Goal: Browse casually: Explore the website without a specific task or goal

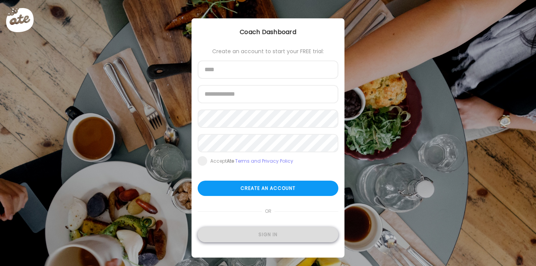
type input "**********"
click at [271, 232] on div "Sign in" at bounding box center [268, 234] width 141 height 15
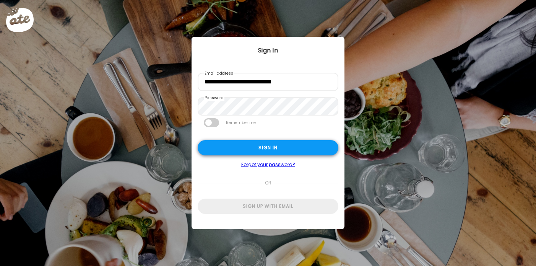
click at [271, 146] on div "Sign in" at bounding box center [268, 147] width 141 height 15
type input "********"
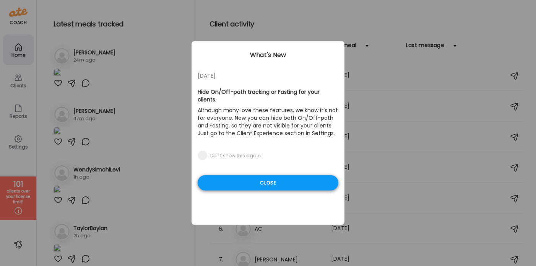
click at [276, 176] on div "Close" at bounding box center [268, 182] width 141 height 15
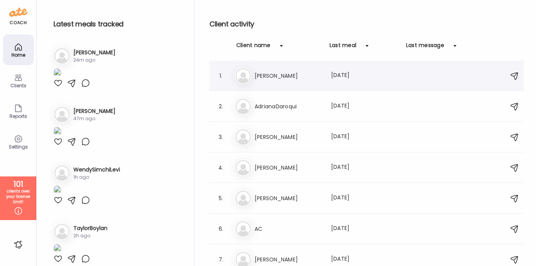
click at [278, 77] on h3 "[PERSON_NAME]" at bounding box center [288, 75] width 67 height 9
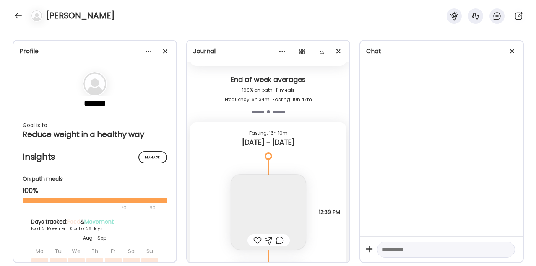
scroll to position [10396, 0]
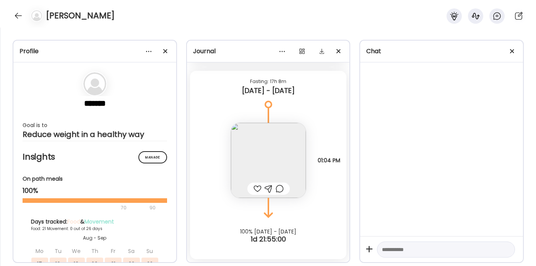
click at [278, 148] on img at bounding box center [268, 160] width 75 height 75
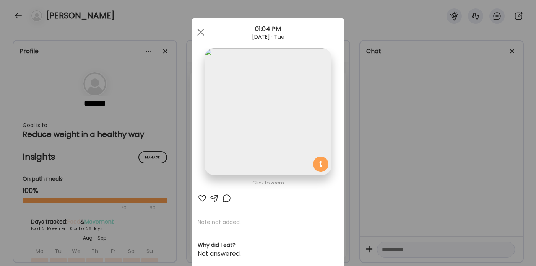
click at [442, 158] on div "Ate Coach Dashboard Wahoo! It’s official Take a moment to set up your Coach Pro…" at bounding box center [268, 133] width 536 height 266
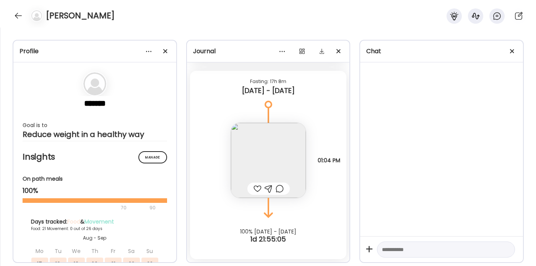
click at [291, 149] on img at bounding box center [268, 160] width 75 height 75
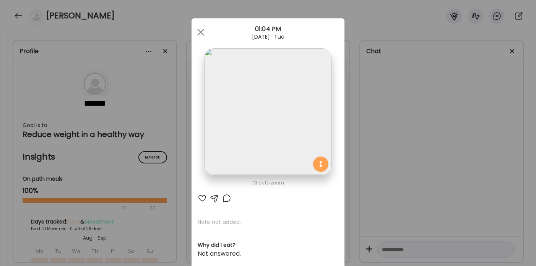
click at [291, 148] on img at bounding box center [267, 111] width 127 height 127
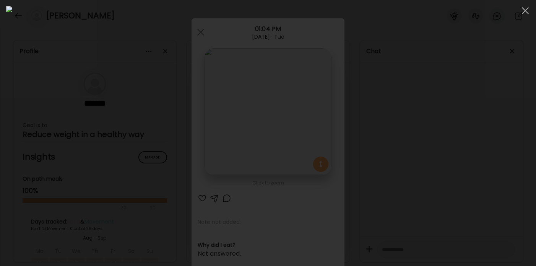
click at [485, 102] on div at bounding box center [268, 132] width 524 height 253
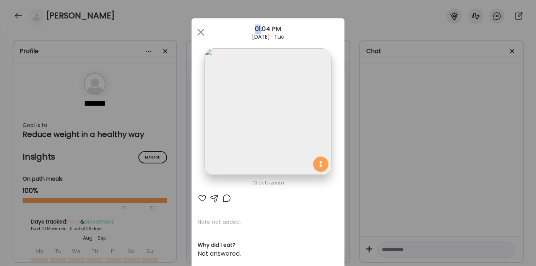
click at [485, 102] on div "Ate Coach Dashboard Wahoo! It’s official Take a moment to set up your Coach Pro…" at bounding box center [268, 133] width 536 height 266
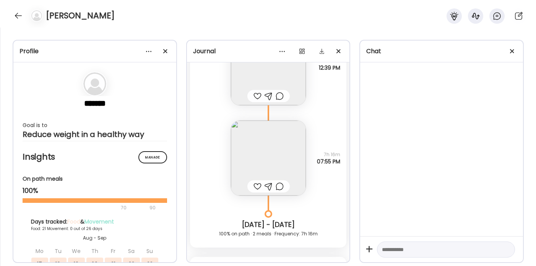
scroll to position [10210, 0]
click at [287, 146] on img at bounding box center [268, 158] width 75 height 75
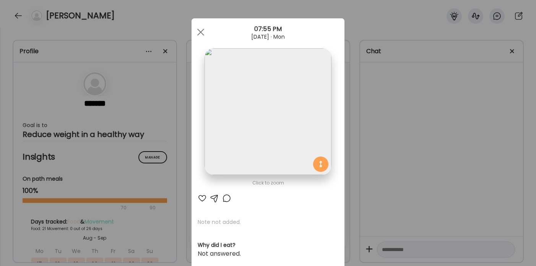
click at [287, 146] on img at bounding box center [267, 111] width 127 height 127
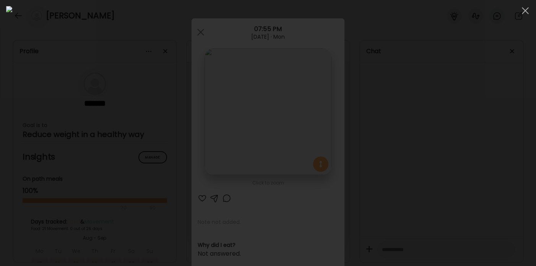
click at [443, 136] on div at bounding box center [268, 132] width 524 height 253
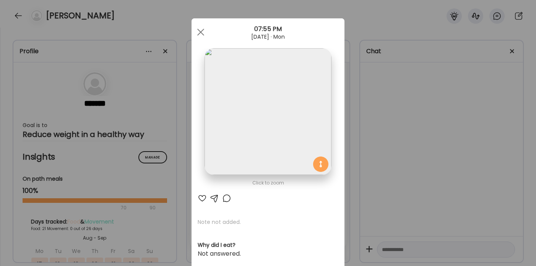
click at [404, 133] on div "Ate Coach Dashboard Wahoo! It’s official Take a moment to set up your Coach Pro…" at bounding box center [268, 133] width 536 height 266
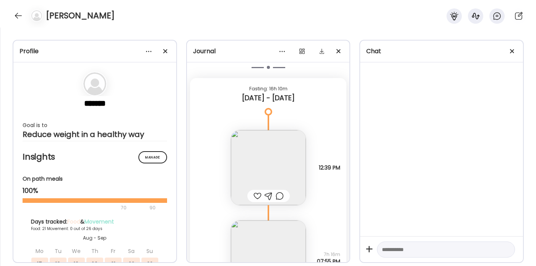
scroll to position [10110, 0]
click at [271, 145] on img at bounding box center [268, 167] width 75 height 75
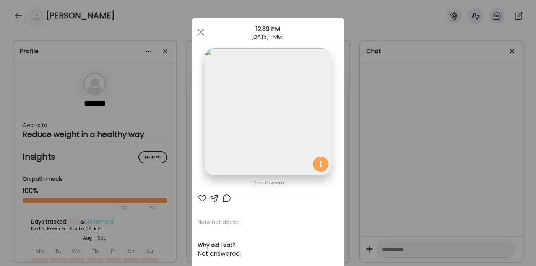
click at [392, 152] on div "Ate Coach Dashboard Wahoo! It’s official Take a moment to set up your Coach Pro…" at bounding box center [268, 133] width 536 height 266
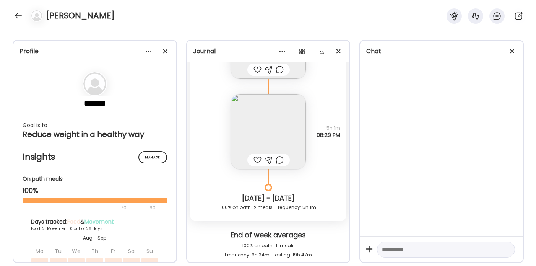
scroll to position [9911, 0]
click at [284, 130] on img at bounding box center [268, 131] width 75 height 75
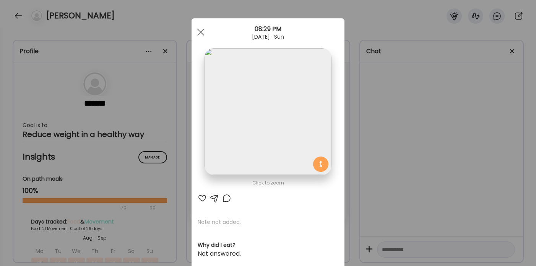
click at [284, 130] on img at bounding box center [267, 111] width 127 height 127
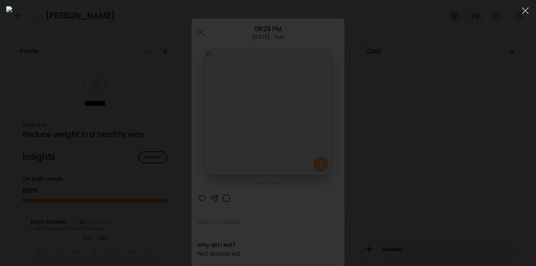
click at [436, 152] on div at bounding box center [268, 132] width 524 height 253
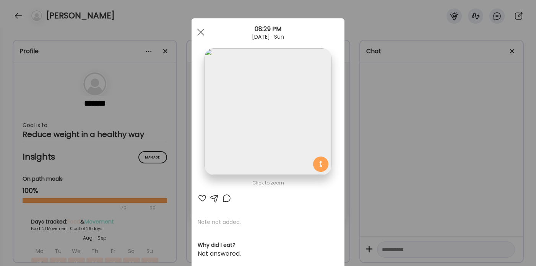
click at [343, 153] on section at bounding box center [267, 120] width 153 height 144
click at [384, 151] on div "Ate Coach Dashboard Wahoo! It’s official Take a moment to set up your Coach Pro…" at bounding box center [268, 133] width 536 height 266
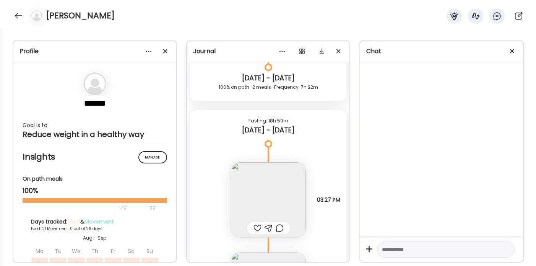
scroll to position [9751, 0]
click at [279, 195] on img at bounding box center [268, 201] width 75 height 75
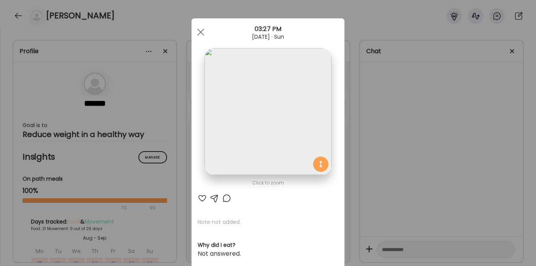
click at [292, 134] on img at bounding box center [267, 111] width 127 height 127
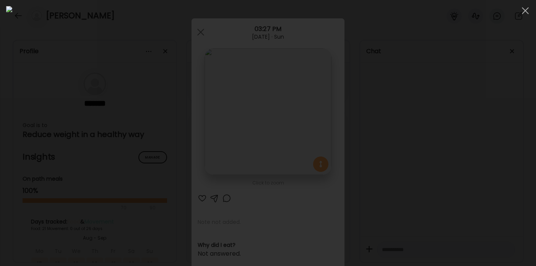
click at [418, 127] on div at bounding box center [268, 132] width 524 height 253
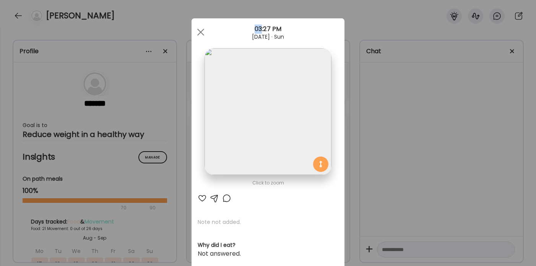
click at [418, 127] on div "Ate Coach Dashboard Wahoo! It’s official Take a moment to set up your Coach Pro…" at bounding box center [268, 133] width 536 height 266
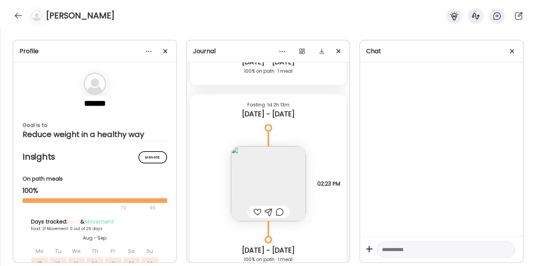
scroll to position [9021, 0]
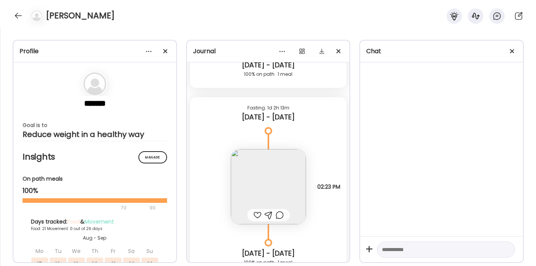
click at [278, 174] on img at bounding box center [268, 186] width 75 height 75
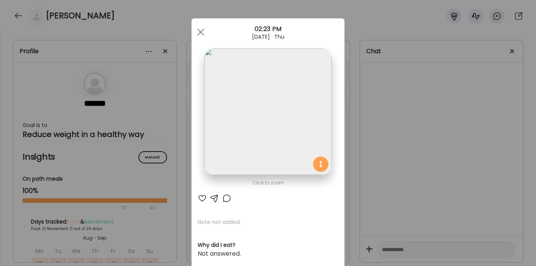
click at [385, 139] on div "Ate Coach Dashboard Wahoo! It’s official Take a moment to set up your Coach Pro…" at bounding box center [268, 133] width 536 height 266
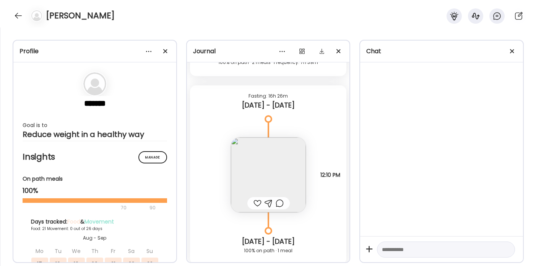
scroll to position [8843, 0]
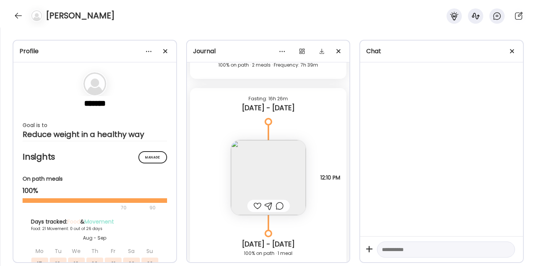
click at [274, 173] on img at bounding box center [268, 177] width 75 height 75
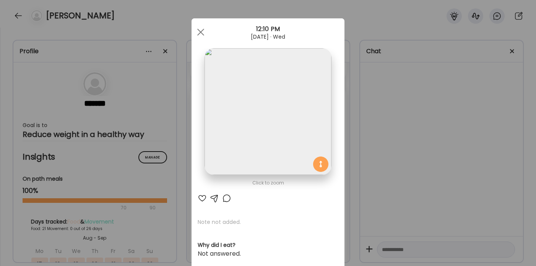
click at [396, 118] on div "Ate Coach Dashboard Wahoo! It’s official Take a moment to set up your Coach Pro…" at bounding box center [268, 133] width 536 height 266
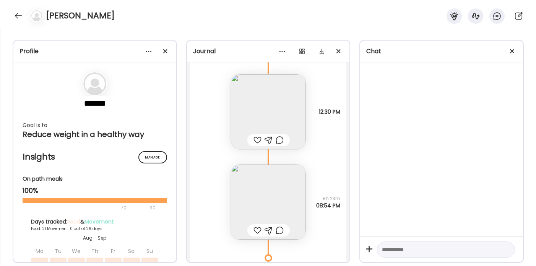
scroll to position [8116, 0]
click at [268, 208] on img at bounding box center [268, 202] width 75 height 75
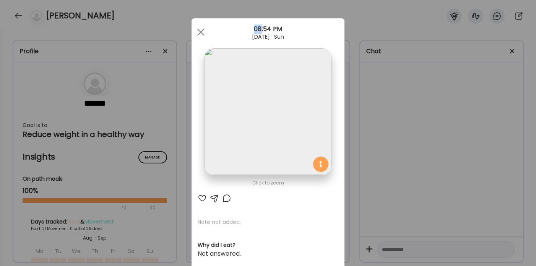
click at [434, 136] on div "Ate Coach Dashboard Wahoo! It’s official Take a moment to set up your Coach Pro…" at bounding box center [268, 133] width 536 height 266
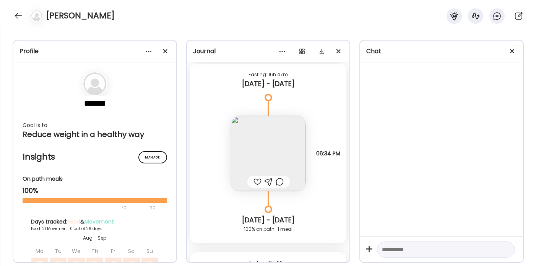
scroll to position [7886, 0]
click at [288, 146] on img at bounding box center [268, 154] width 75 height 75
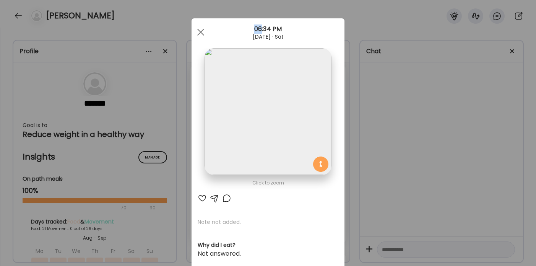
click at [378, 136] on div "Ate Coach Dashboard Wahoo! It’s official Take a moment to set up your Coach Pro…" at bounding box center [268, 133] width 536 height 266
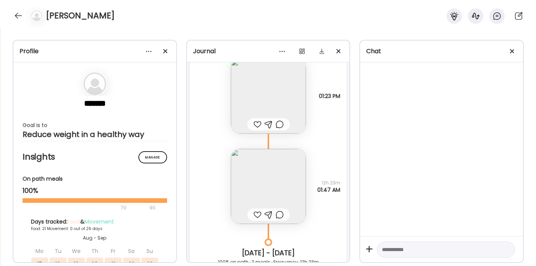
scroll to position [7666, 0]
click at [279, 183] on img at bounding box center [268, 185] width 75 height 75
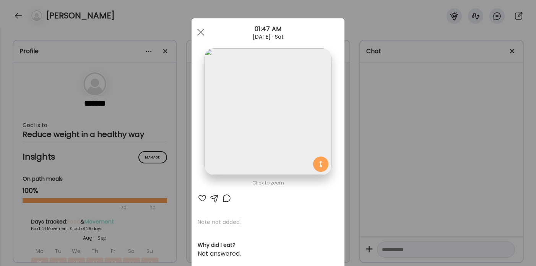
click at [409, 155] on div "Ate Coach Dashboard Wahoo! It’s official Take a moment to set up your Coach Pro…" at bounding box center [268, 133] width 536 height 266
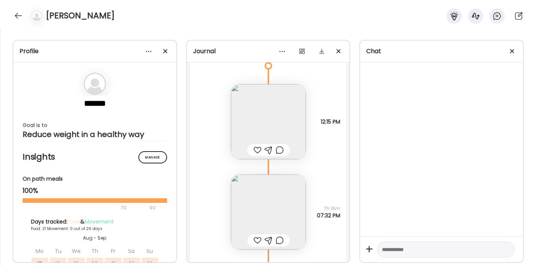
scroll to position [7361, 0]
click at [289, 135] on img at bounding box center [268, 122] width 75 height 75
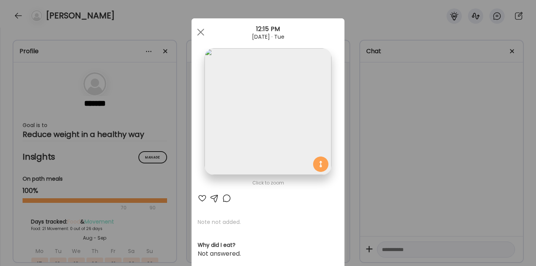
click at [407, 110] on div "Ate Coach Dashboard Wahoo! It’s official Take a moment to set up your Coach Pro…" at bounding box center [268, 133] width 536 height 266
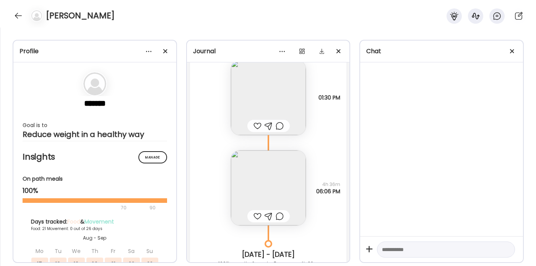
scroll to position [7107, 0]
click at [291, 180] on img at bounding box center [268, 188] width 75 height 75
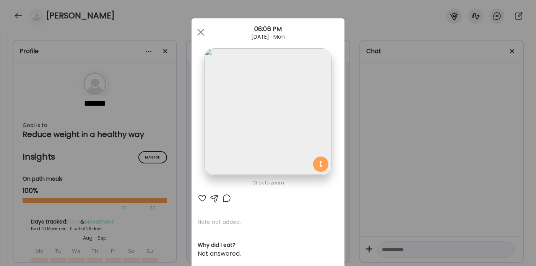
click at [402, 128] on div "Ate Coach Dashboard Wahoo! It’s official Take a moment to set up your Coach Pro…" at bounding box center [268, 133] width 536 height 266
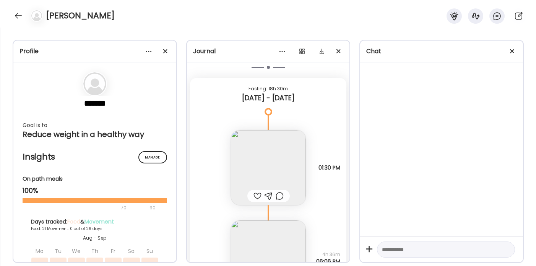
scroll to position [7036, 0]
click at [281, 160] on img at bounding box center [268, 169] width 75 height 75
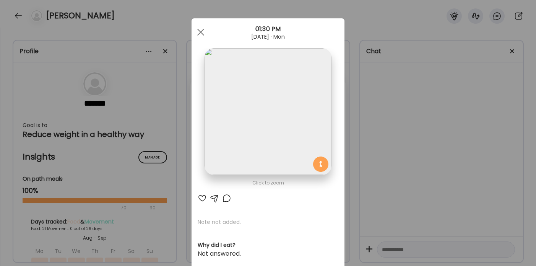
click at [387, 111] on div "Ate Coach Dashboard Wahoo! It’s official Take a moment to set up your Coach Pro…" at bounding box center [268, 133] width 536 height 266
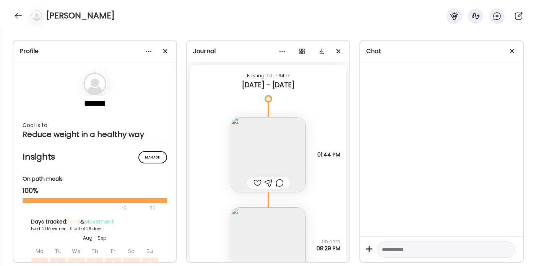
scroll to position [6535, 0]
click at [309, 164] on div "Note not added Questions not answered 01:44 PM" at bounding box center [268, 149] width 157 height 90
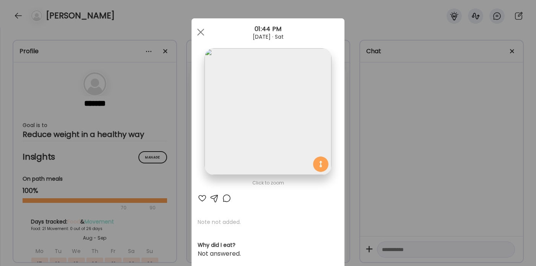
click at [406, 134] on div "Ate Coach Dashboard Wahoo! It’s official Take a moment to set up your Coach Pro…" at bounding box center [268, 133] width 536 height 266
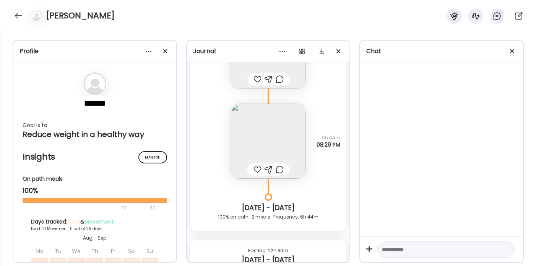
scroll to position [6641, 0]
click at [276, 130] on img at bounding box center [268, 140] width 75 height 75
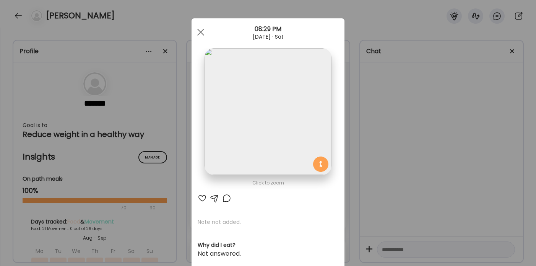
click at [276, 130] on img at bounding box center [267, 111] width 127 height 127
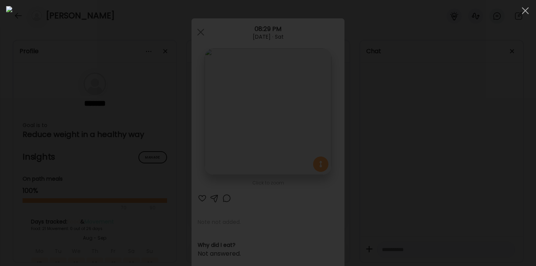
click at [431, 132] on div at bounding box center [268, 132] width 524 height 253
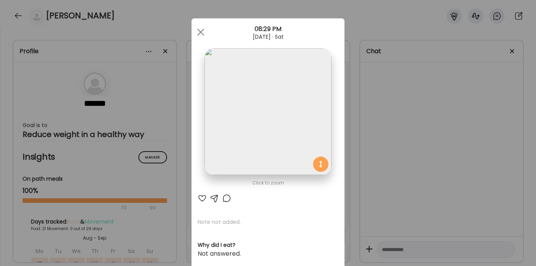
click at [422, 133] on div "Ate Coach Dashboard Wahoo! It’s official Take a moment to set up your Coach Pro…" at bounding box center [268, 133] width 536 height 266
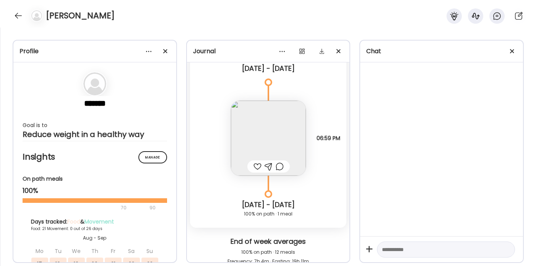
scroll to position [6832, 0]
click at [288, 138] on img at bounding box center [268, 137] width 75 height 75
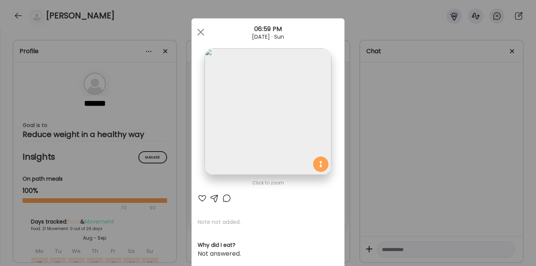
click at [288, 138] on img at bounding box center [267, 111] width 127 height 127
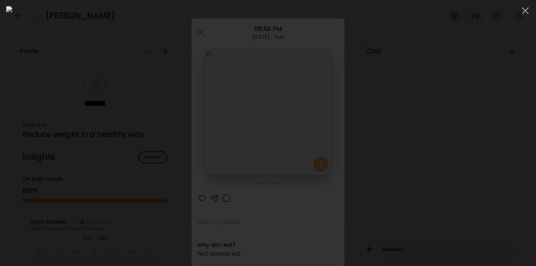
click at [431, 135] on div at bounding box center [268, 132] width 524 height 253
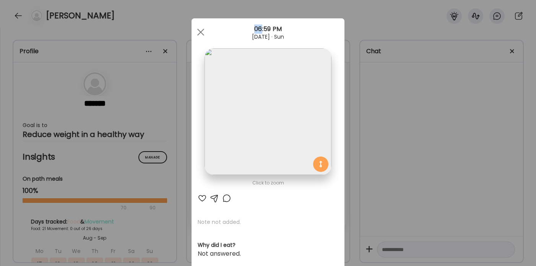
click at [431, 135] on div "Ate Coach Dashboard Wahoo! It’s official Take a moment to set up your Coach Pro…" at bounding box center [268, 133] width 536 height 266
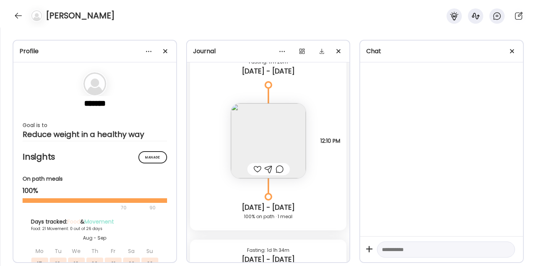
scroll to position [6327, 0]
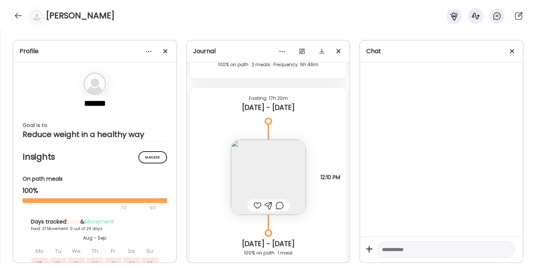
click at [285, 164] on img at bounding box center [268, 176] width 75 height 75
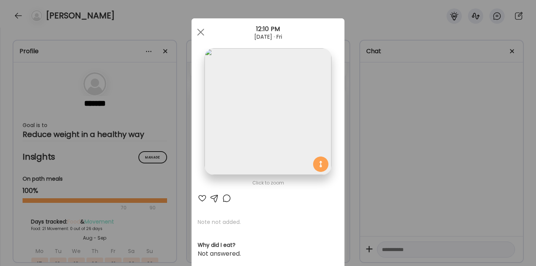
click at [381, 138] on div "Ate Coach Dashboard Wahoo! It’s official Take a moment to set up your Coach Pro…" at bounding box center [268, 133] width 536 height 266
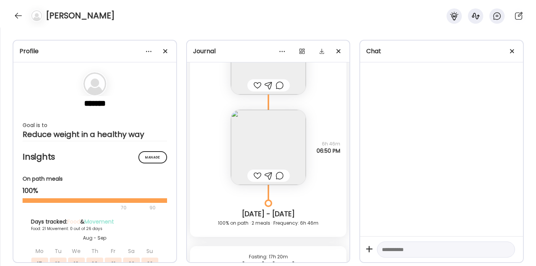
scroll to position [6126, 0]
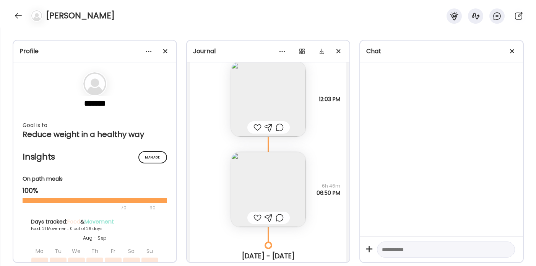
click at [285, 170] on img at bounding box center [268, 189] width 75 height 75
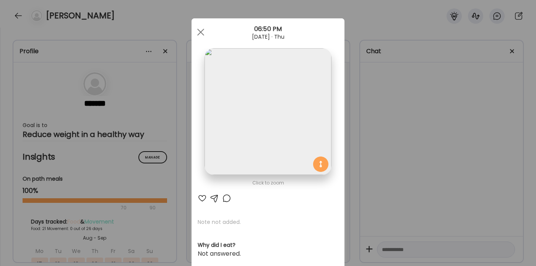
click at [432, 124] on div "Ate Coach Dashboard Wahoo! It’s official Take a moment to set up your Coach Pro…" at bounding box center [268, 133] width 536 height 266
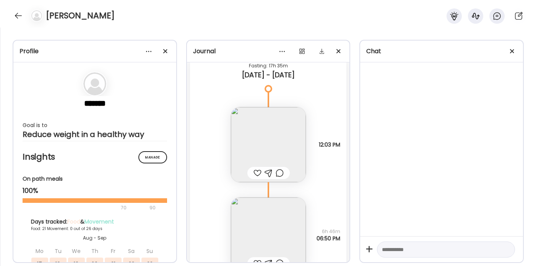
scroll to position [6081, 0]
click at [289, 154] on img at bounding box center [268, 144] width 75 height 75
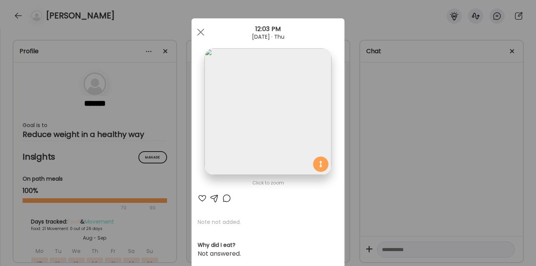
click at [410, 144] on div "Ate Coach Dashboard Wahoo! It’s official Take a moment to set up your Coach Pro…" at bounding box center [268, 133] width 536 height 266
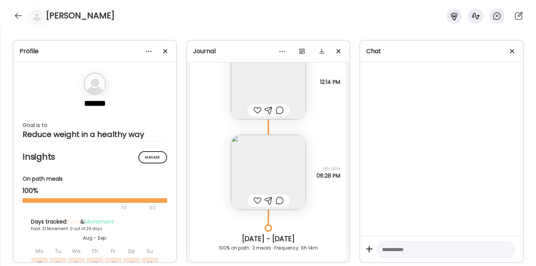
scroll to position [5862, 0]
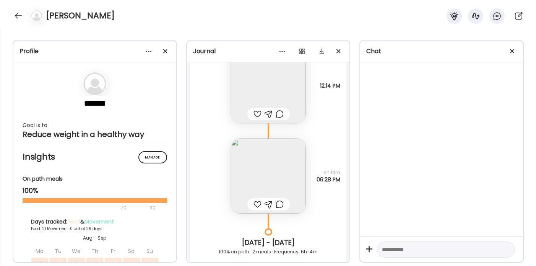
click at [281, 171] on img at bounding box center [268, 175] width 75 height 75
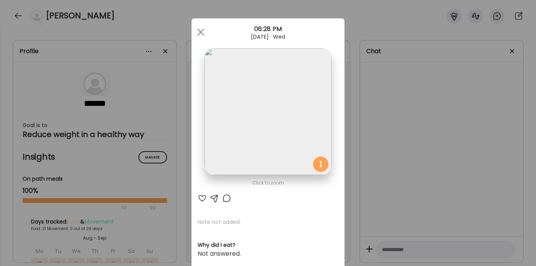
click at [285, 158] on img at bounding box center [267, 111] width 127 height 127
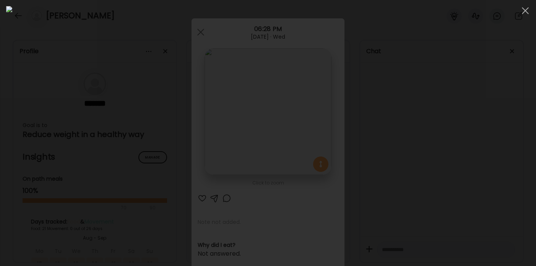
click at [449, 121] on div at bounding box center [268, 132] width 524 height 253
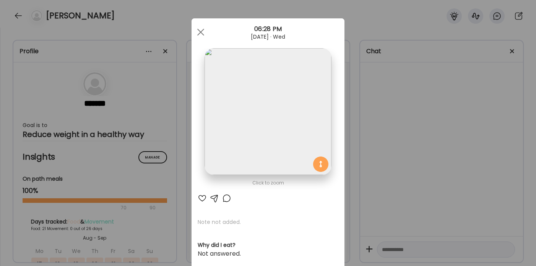
click at [447, 121] on div "Ate Coach Dashboard Wahoo! It’s official Take a moment to set up your Coach Pro…" at bounding box center [268, 133] width 536 height 266
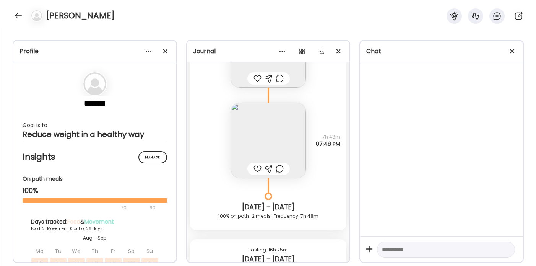
scroll to position [5553, 0]
